Goal: Navigation & Orientation: Understand site structure

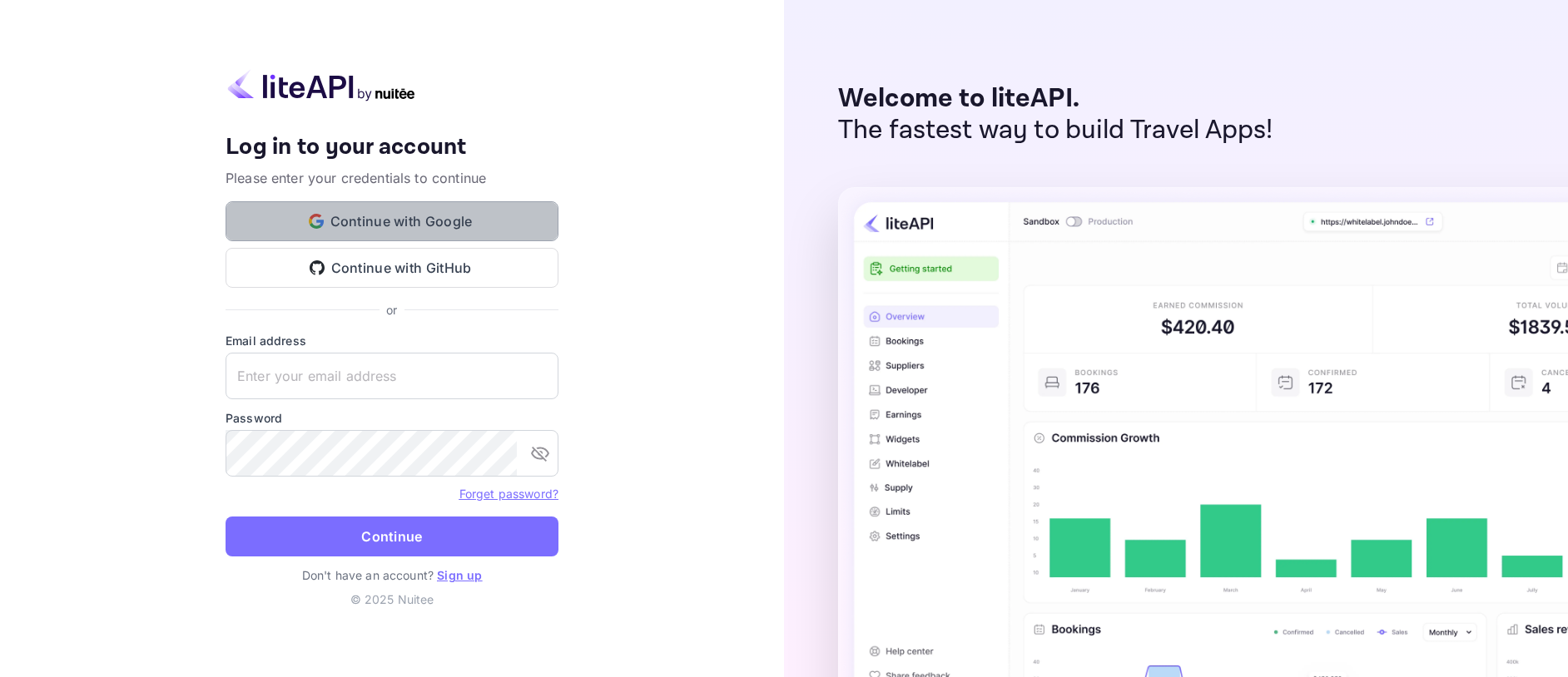
click at [380, 213] on button "Continue with Google" at bounding box center [392, 221] width 333 height 40
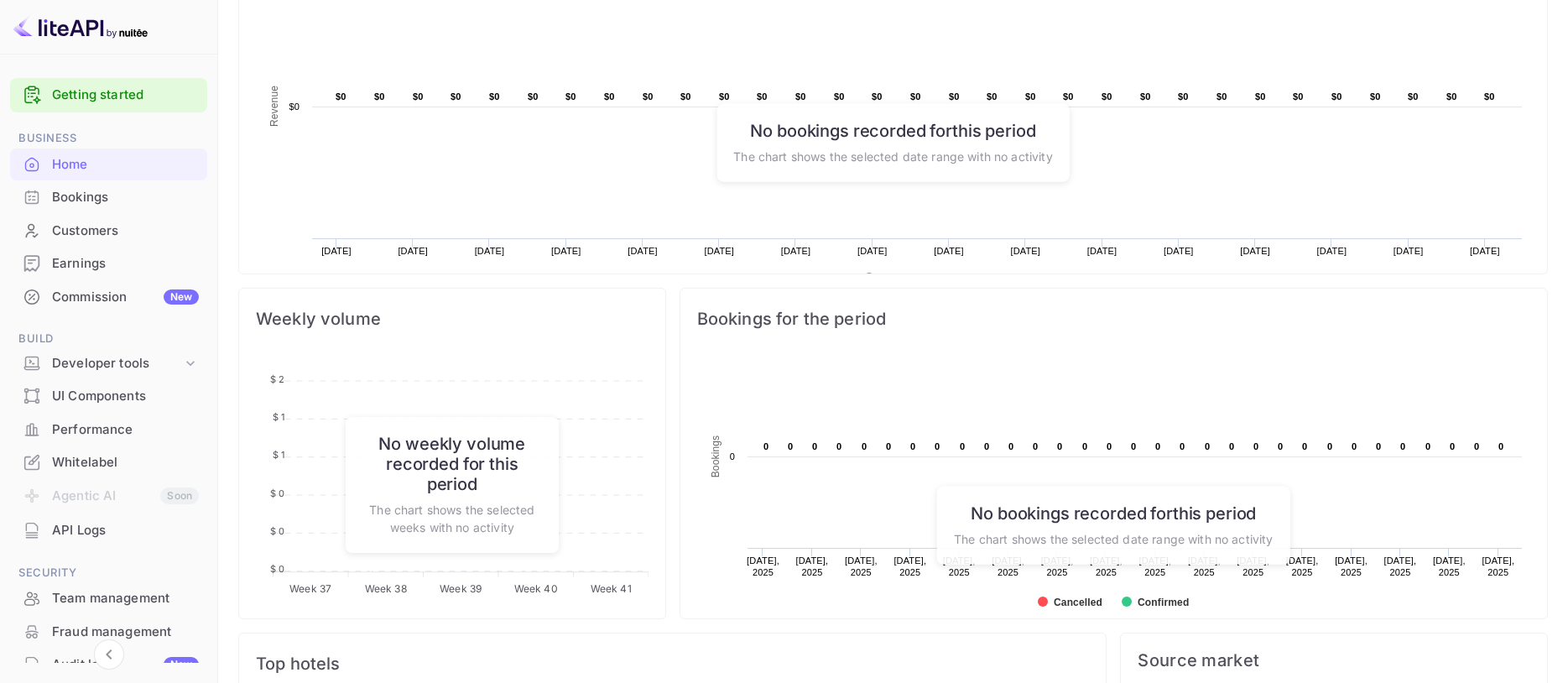
scroll to position [588, 0]
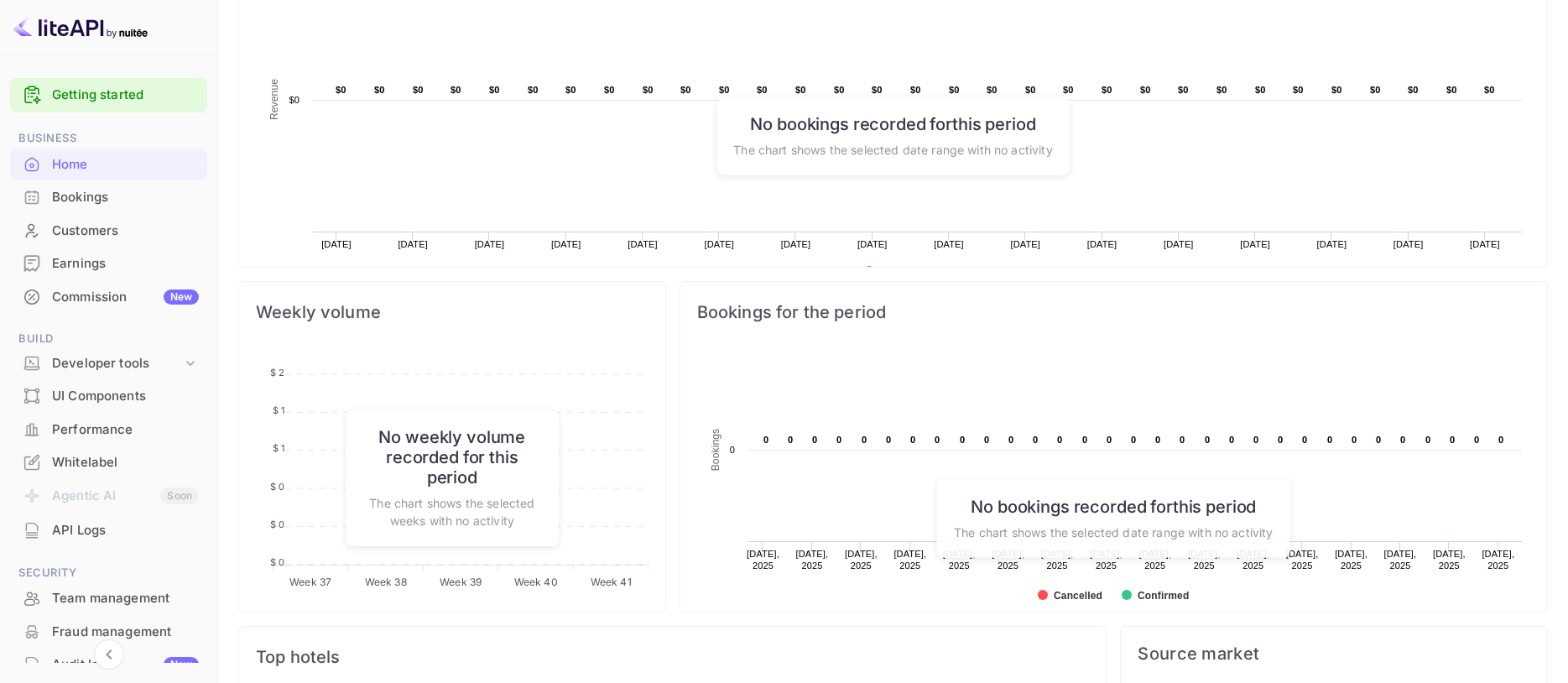
click at [94, 199] on div "Bookings" at bounding box center [125, 197] width 146 height 19
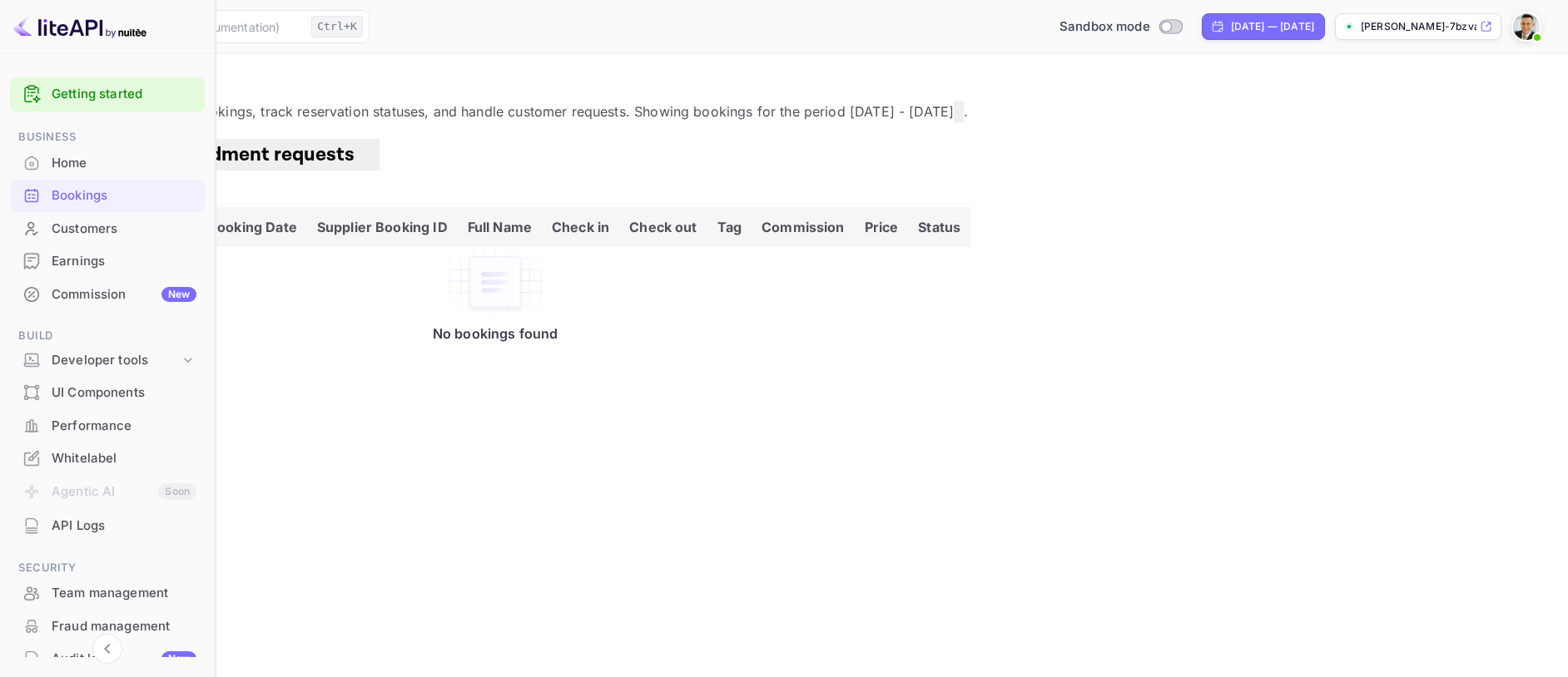
click at [81, 228] on div "Customers" at bounding box center [124, 229] width 145 height 19
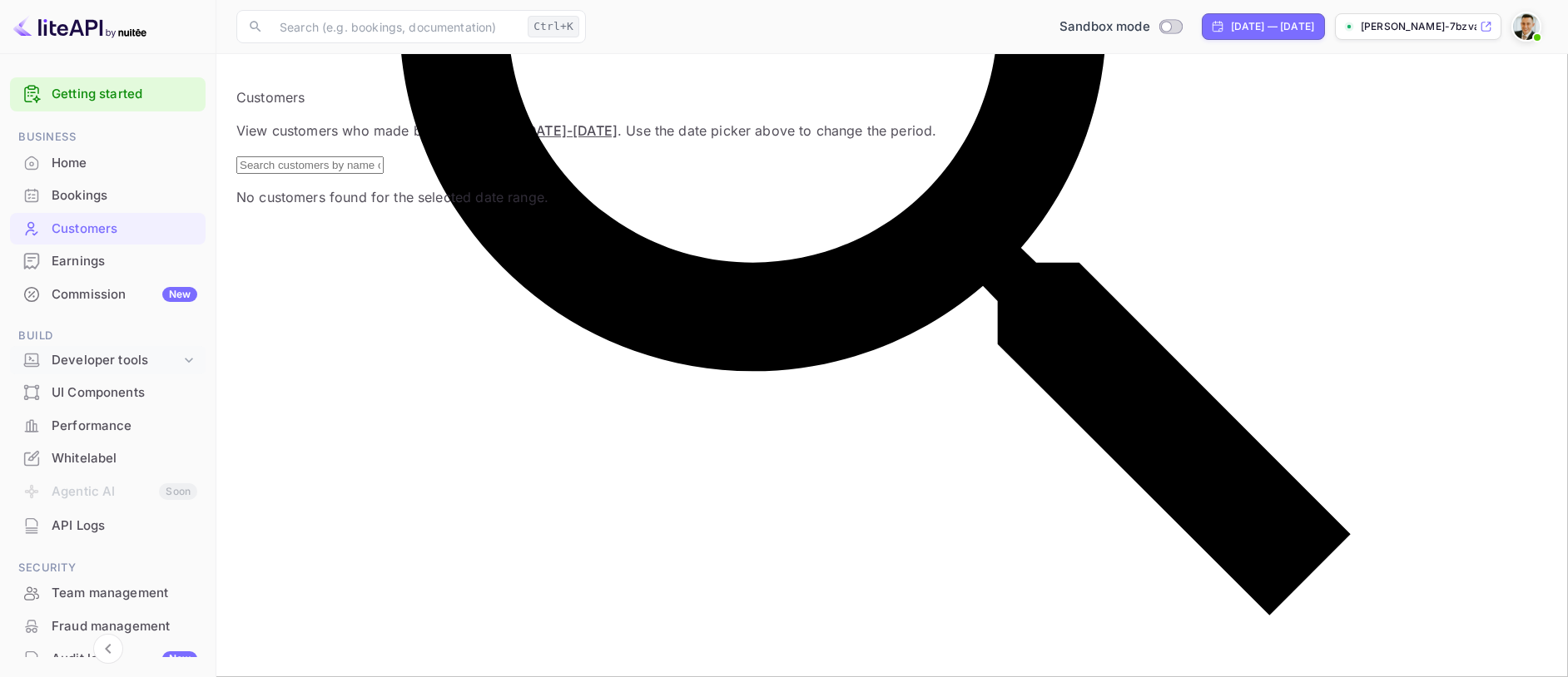
click at [106, 360] on div "Developer tools" at bounding box center [116, 361] width 129 height 19
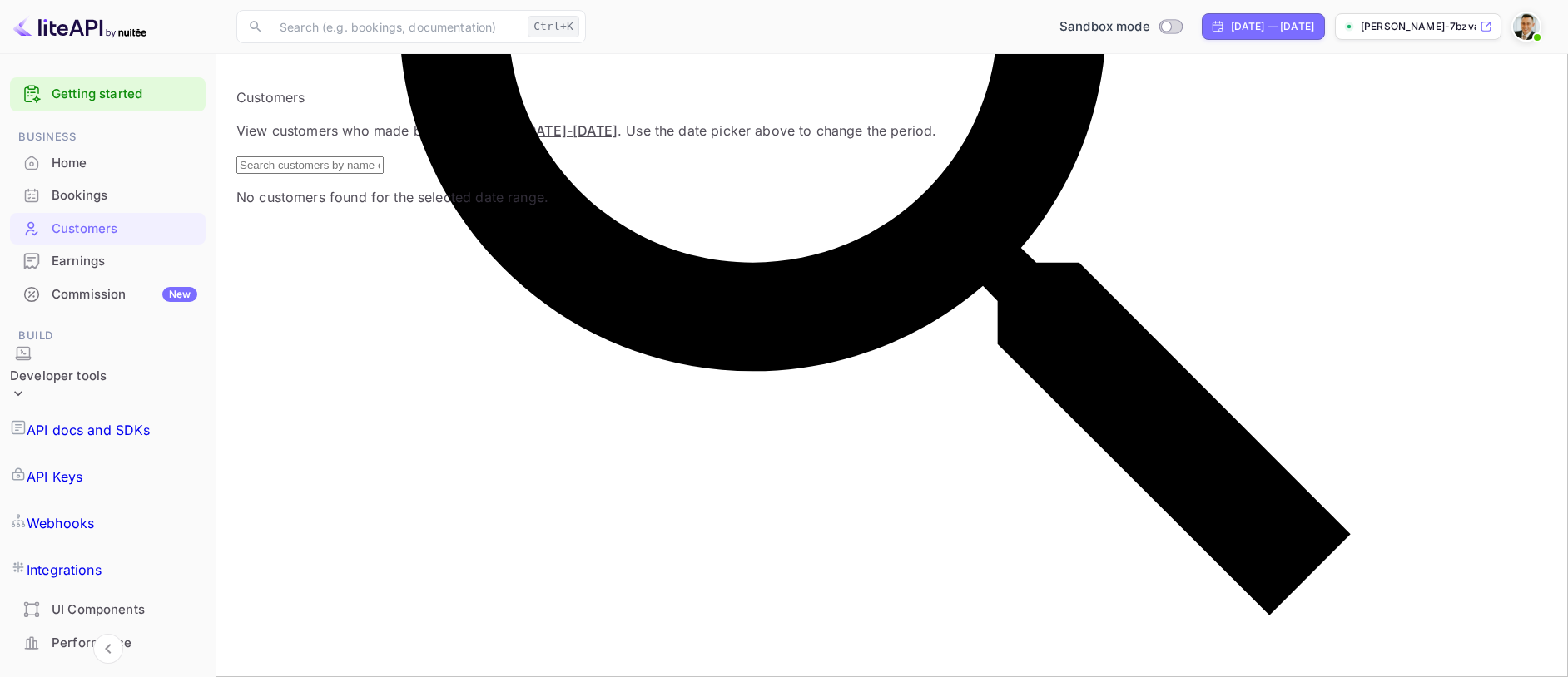
click at [75, 160] on div "Home" at bounding box center [124, 163] width 145 height 19
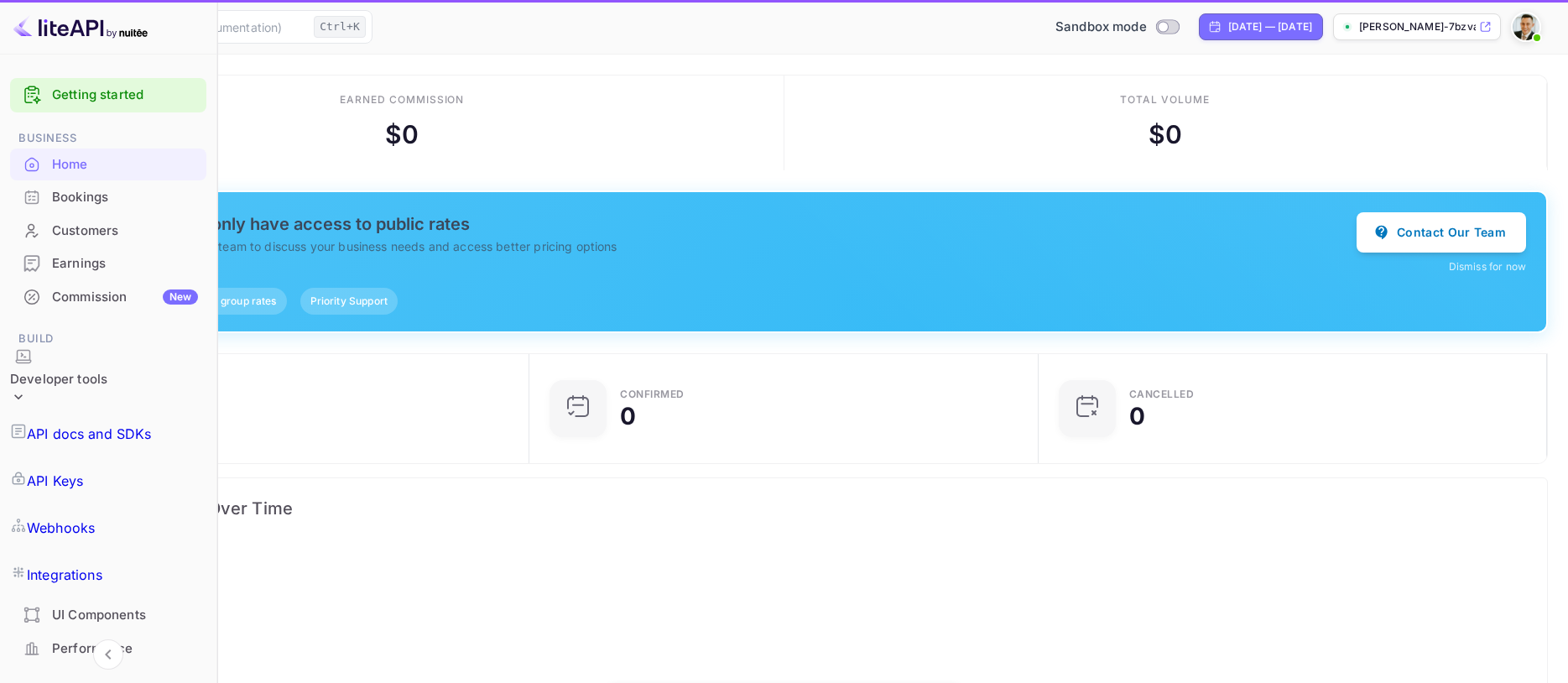
scroll to position [260, 413]
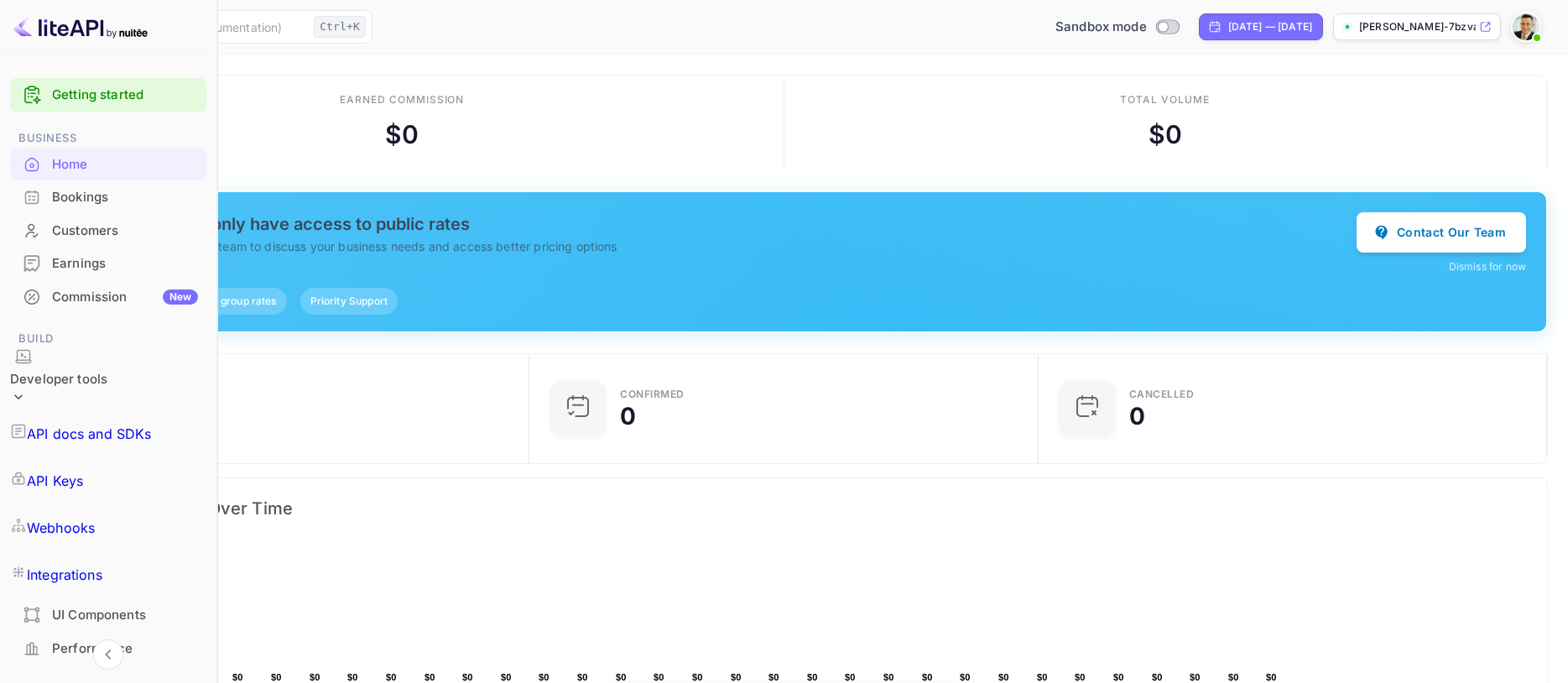
click at [1434, 25] on p "[PERSON_NAME]-7bzva.[PERSON_NAME]..." at bounding box center [1416, 26] width 116 height 15
